Goal: Find specific page/section: Find specific page/section

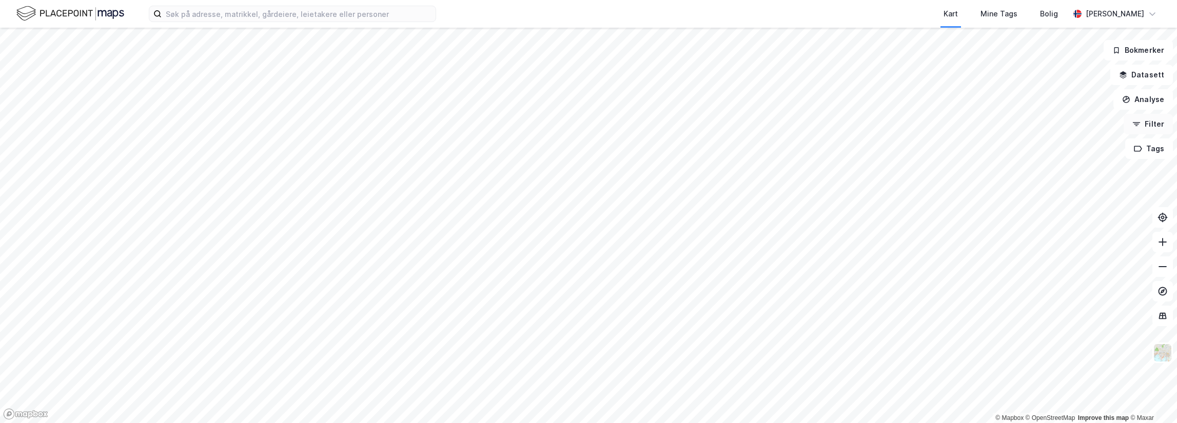
click at [1138, 125] on icon "button" at bounding box center [1137, 124] width 8 height 8
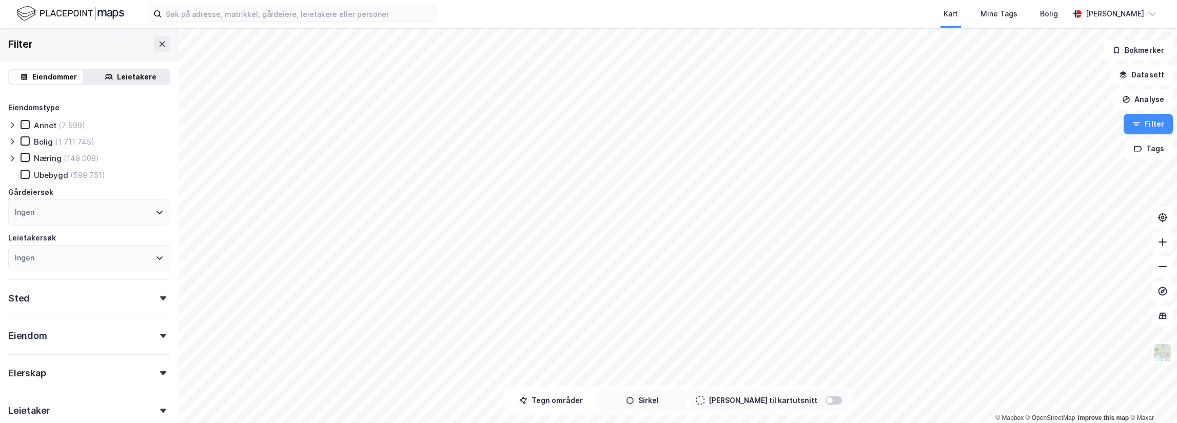
click at [634, 401] on icon "button" at bounding box center [630, 400] width 7 height 7
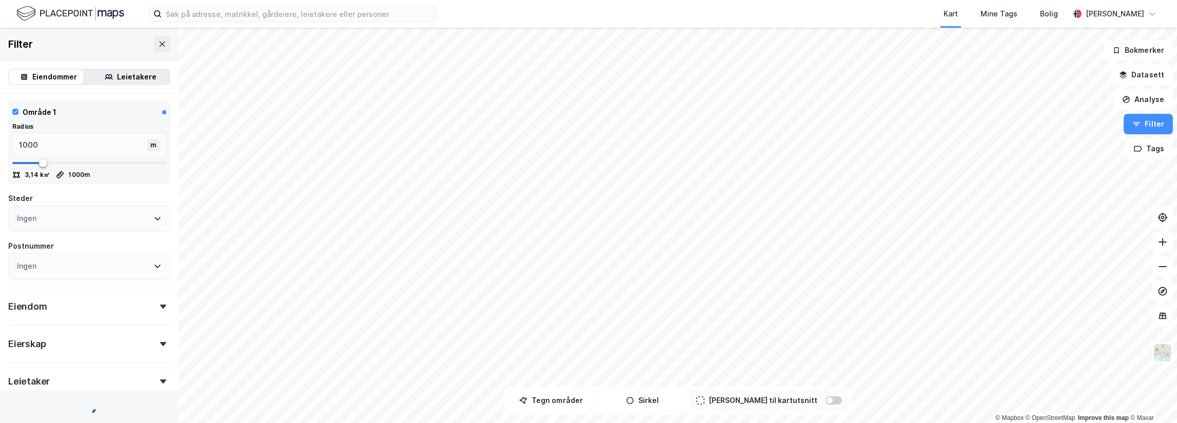
scroll to position [219, 0]
